Goal: Task Accomplishment & Management: Use online tool/utility

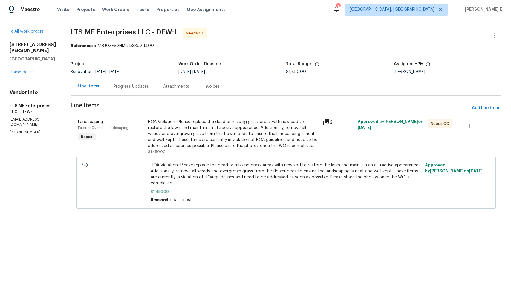
click at [122, 89] on div "Progress Updates" at bounding box center [131, 86] width 35 height 6
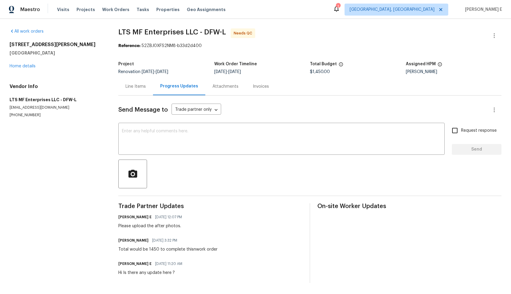
click at [130, 90] on div "Line Items" at bounding box center [135, 86] width 35 height 18
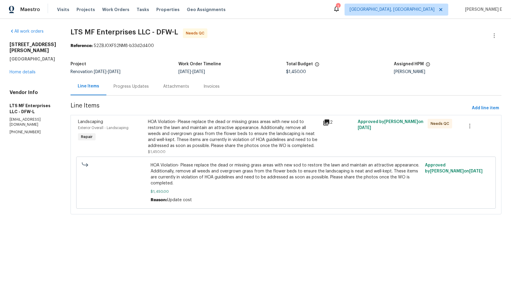
click at [248, 143] on div "HOA Violation- Please replace the dead or missing grass areas with new sod to r…" at bounding box center [233, 134] width 171 height 30
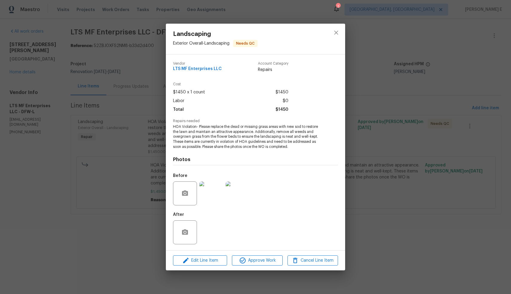
click at [402, 130] on div "Landscaping Exterior Overall - Landscaping Needs QC Vendor LTS MF Enterprises L…" at bounding box center [255, 147] width 511 height 294
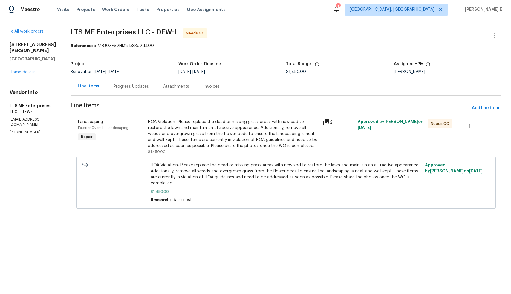
click at [227, 134] on div "HOA Violation- Please replace the dead or missing grass areas with new sod to r…" at bounding box center [233, 134] width 171 height 30
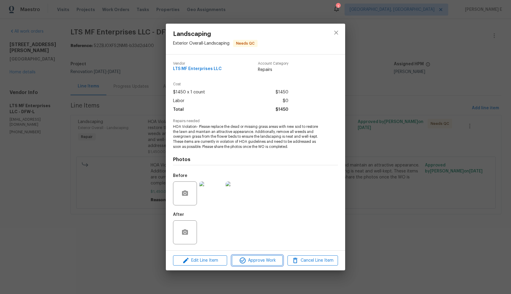
click at [251, 260] on span "Approve Work" at bounding box center [257, 259] width 47 height 7
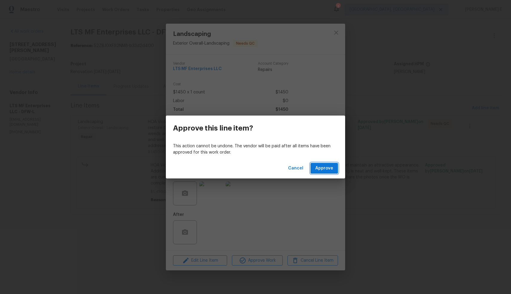
click at [327, 167] on span "Approve" at bounding box center [324, 167] width 18 height 7
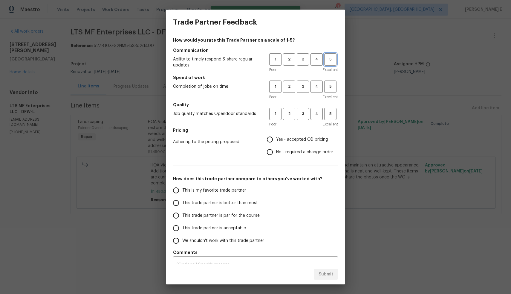
click at [331, 63] on button "5" at bounding box center [330, 59] width 12 height 12
click at [326, 80] on h5 "Speed of work" at bounding box center [255, 77] width 165 height 6
click at [326, 86] on span "5" at bounding box center [330, 86] width 11 height 7
click at [326, 86] on span "5" at bounding box center [331, 86] width 12 height 7
click at [329, 114] on span "5" at bounding box center [330, 113] width 11 height 7
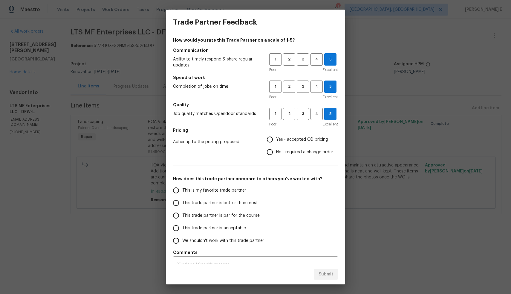
click at [229, 190] on span "This is my favorite trade partner" at bounding box center [214, 190] width 64 height 6
click at [182, 190] on input "This is my favorite trade partner" at bounding box center [176, 190] width 13 height 13
radio input "true"
click at [265, 155] on input "No - required a change order" at bounding box center [270, 152] width 13 height 13
click at [284, 114] on span "2" at bounding box center [289, 113] width 11 height 7
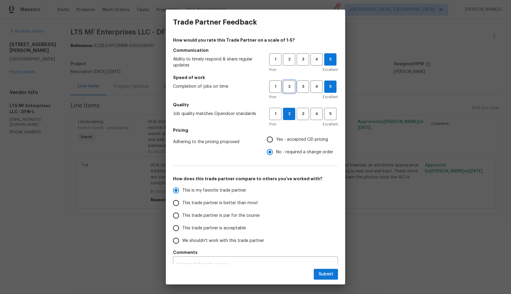
click at [285, 86] on span "2" at bounding box center [289, 86] width 11 height 7
click at [286, 56] on span "2" at bounding box center [289, 59] width 11 height 7
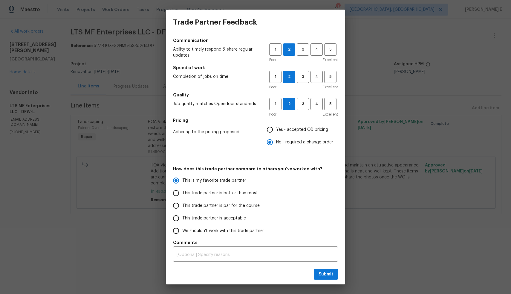
click at [176, 230] on input "We shouldn't work with this trade partner" at bounding box center [176, 230] width 13 height 13
radio input "true"
radio input "false"
click at [227, 218] on span "This trade partner is acceptable" at bounding box center [214, 218] width 64 height 6
click at [182, 218] on input "This trade partner is acceptable" at bounding box center [176, 218] width 13 height 13
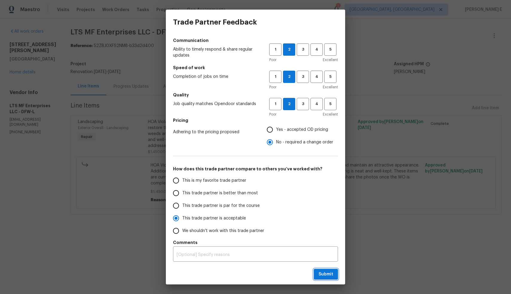
click at [319, 277] on button "Submit" at bounding box center [326, 273] width 24 height 11
radio input "true"
